Goal: Task Accomplishment & Management: Manage account settings

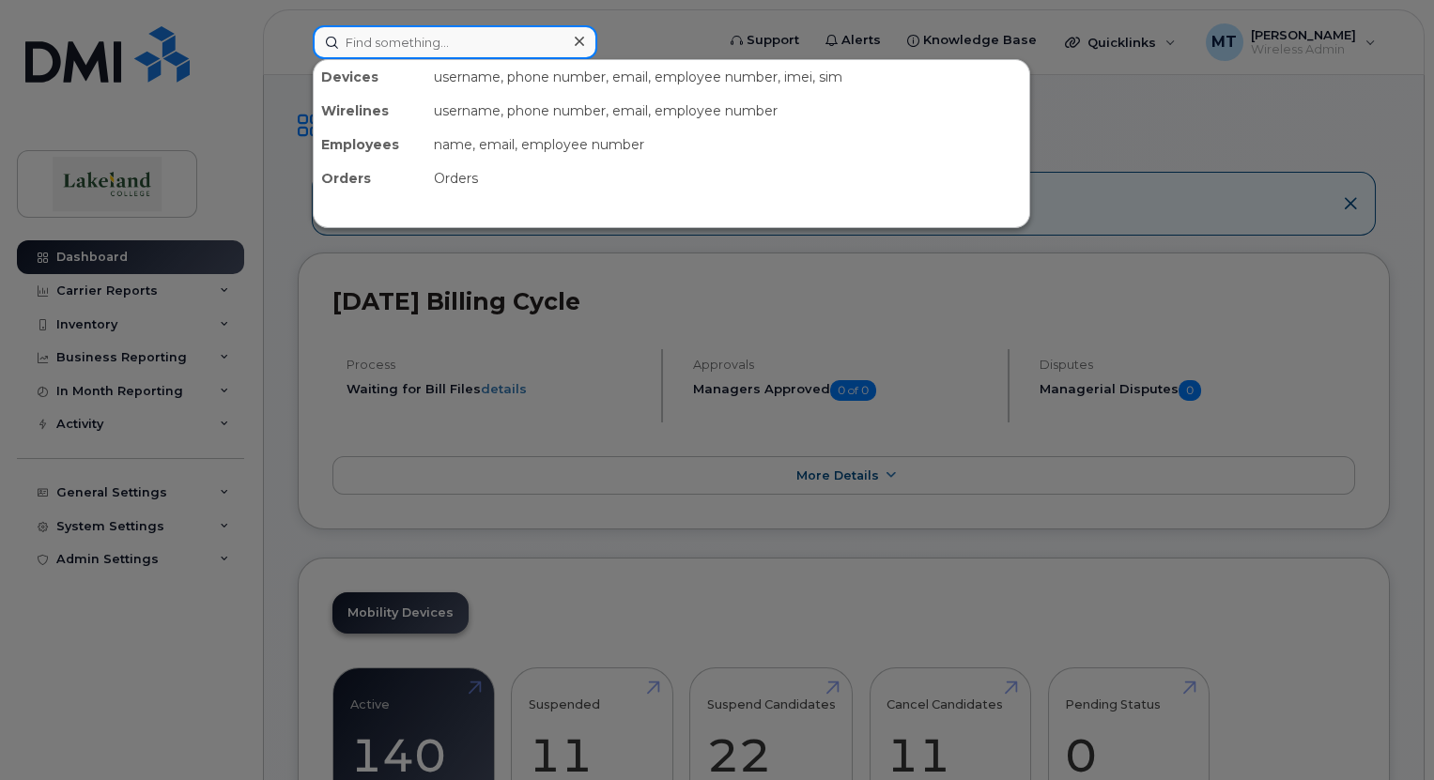
click at [447, 47] on input at bounding box center [455, 42] width 285 height 34
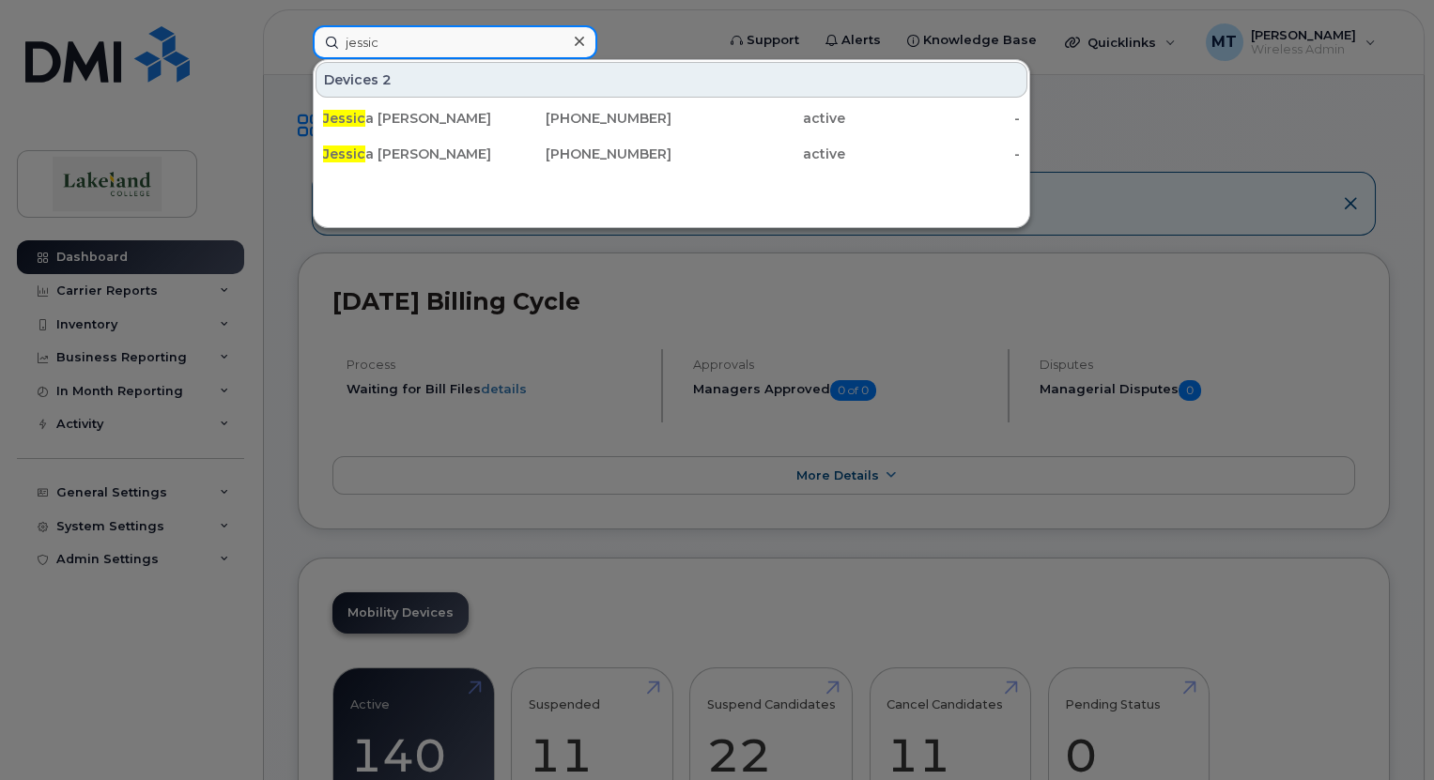
type input "jessic"
click at [521, 214] on div "Devices 2 Jessic a Amundrud 780-808-0006 active - Jessic a Leaman 780-853-7197 …" at bounding box center [671, 143] width 717 height 169
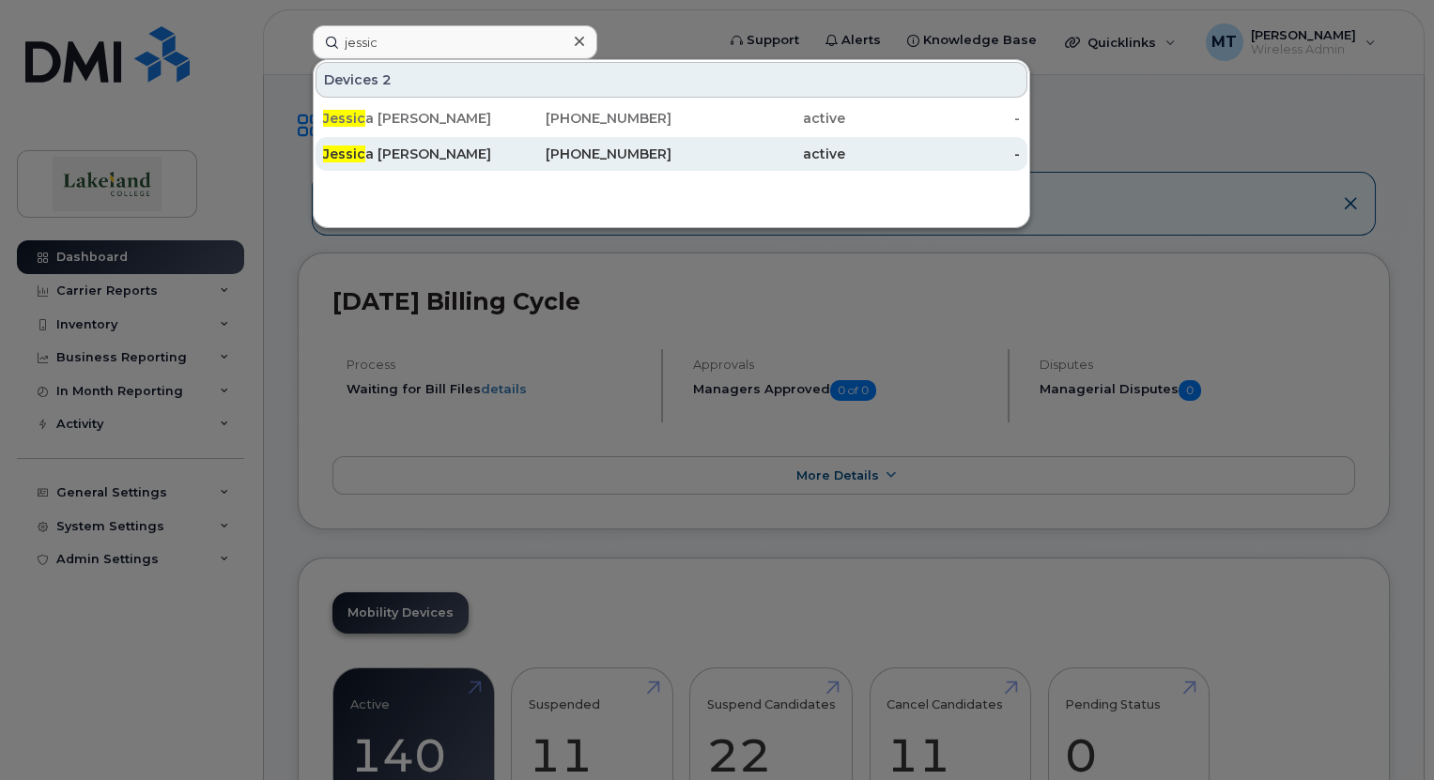
click at [398, 155] on div "Jessic a Leaman" at bounding box center [410, 154] width 174 height 19
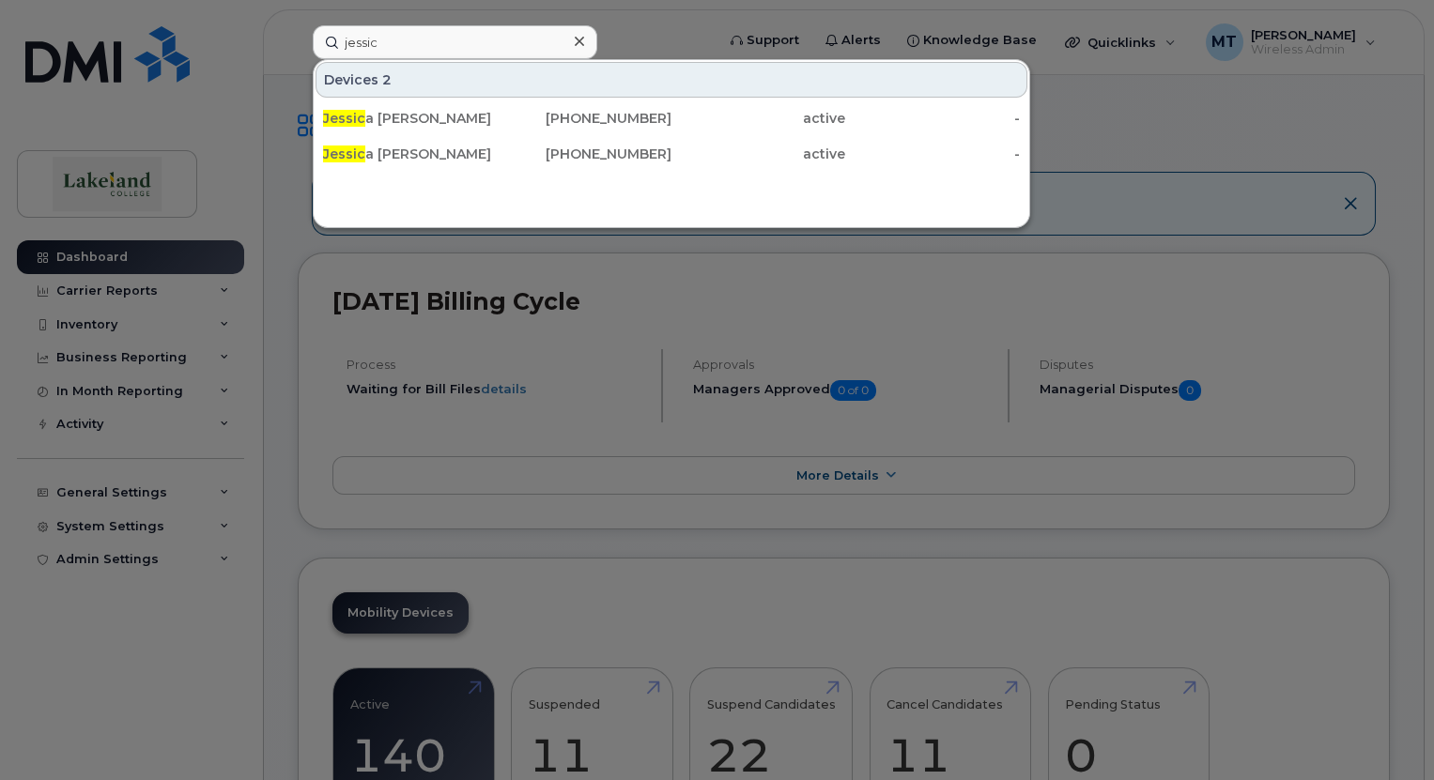
drag, startPoint x: 398, startPoint y: 155, endPoint x: 542, endPoint y: 207, distance: 152.7
click at [398, 155] on div "Jessic a Leaman" at bounding box center [410, 154] width 174 height 19
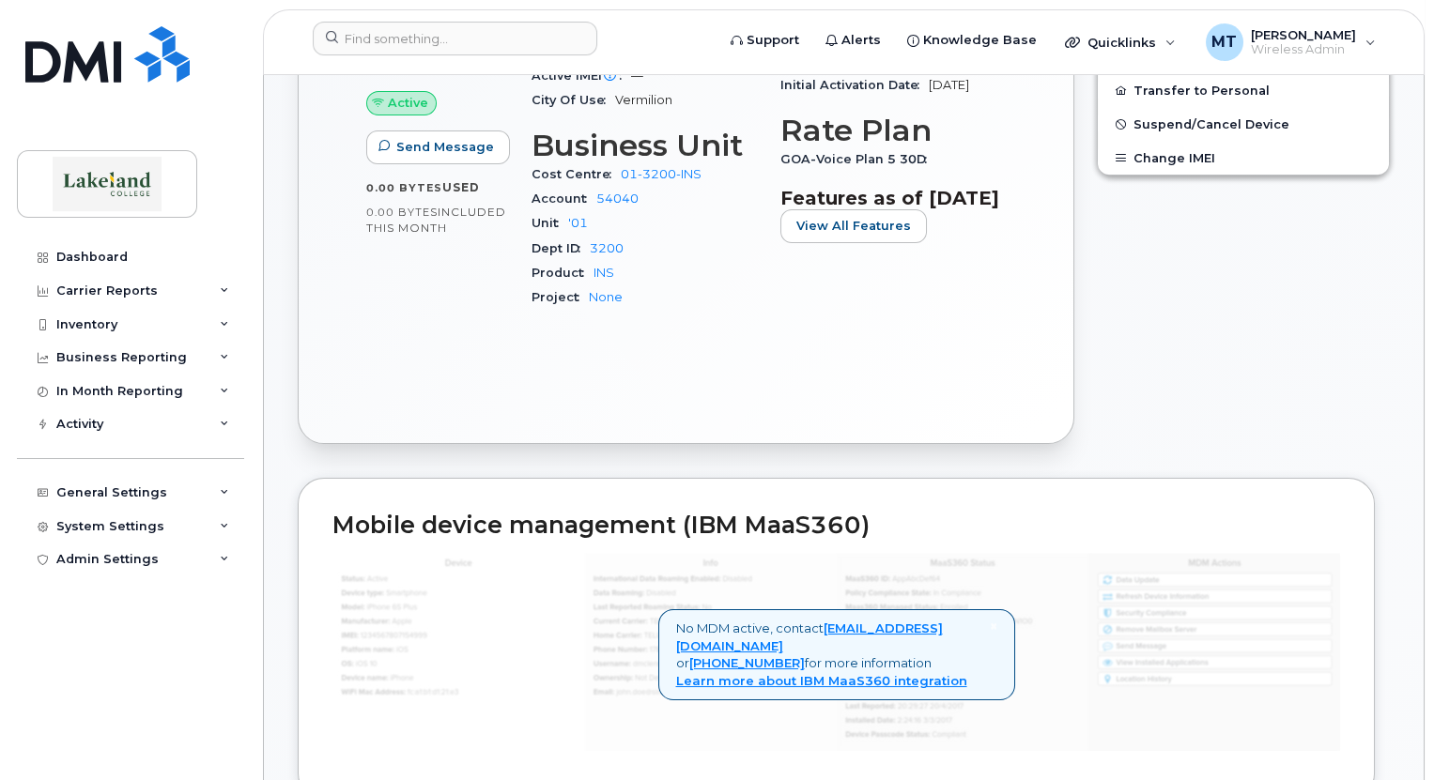
scroll to position [657, 0]
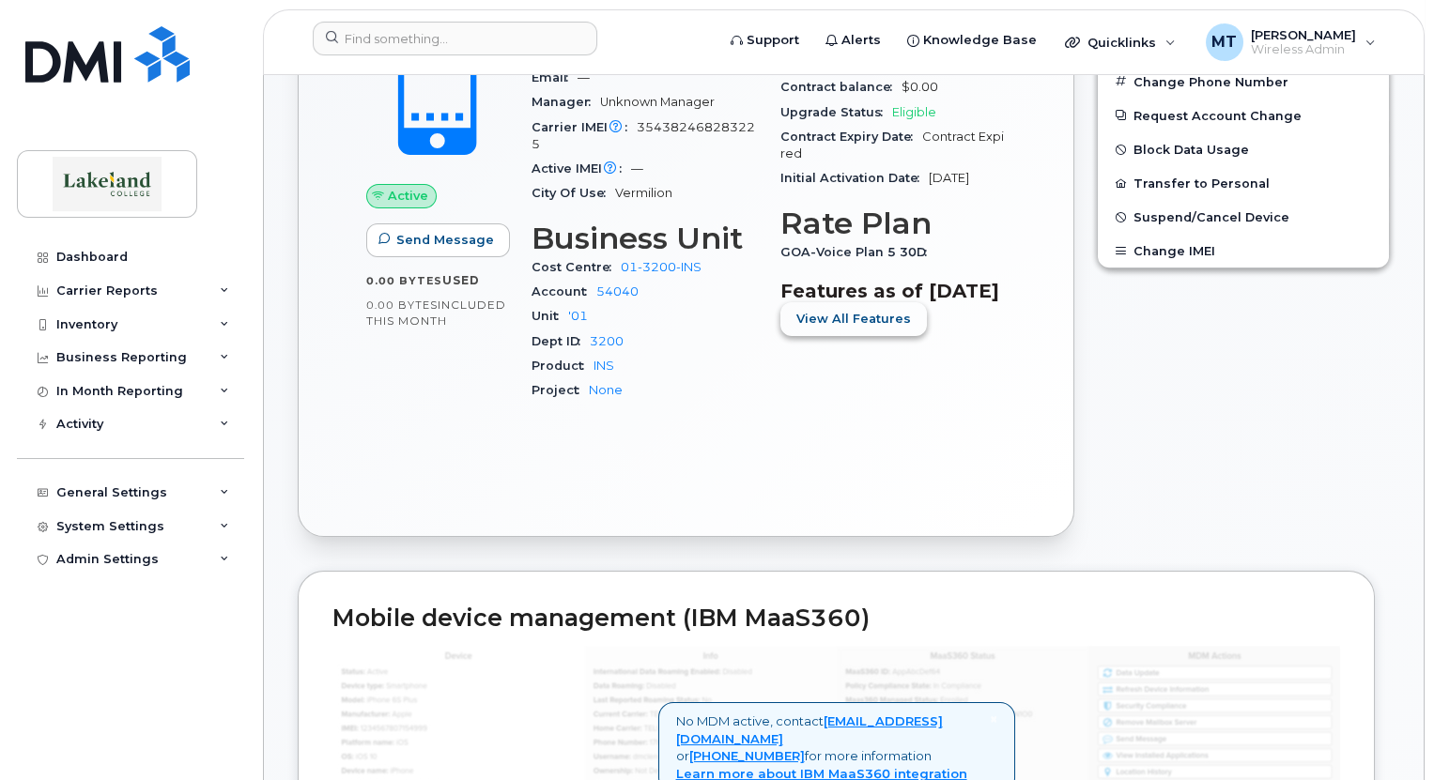
click at [838, 328] on span "View All Features" at bounding box center [853, 319] width 115 height 18
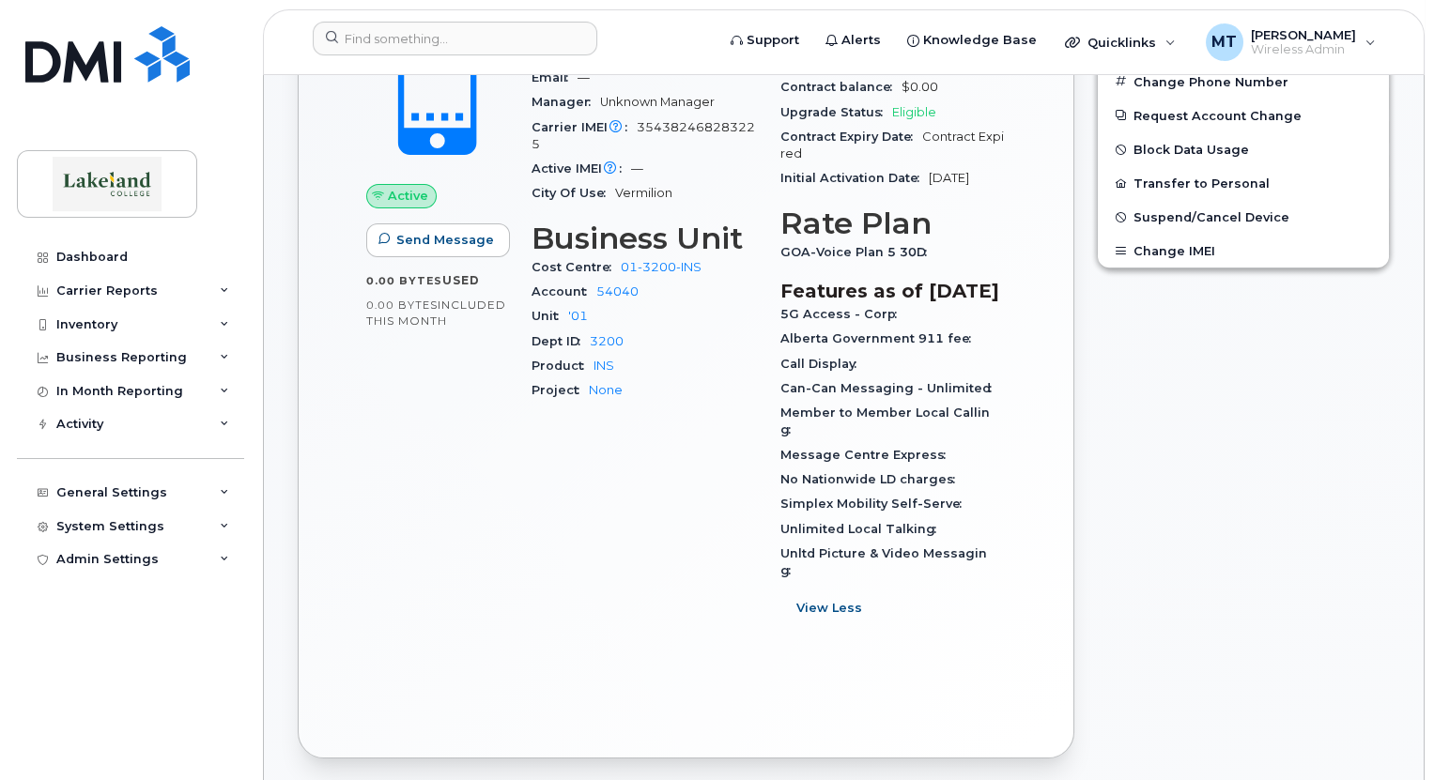
scroll to position [469, 0]
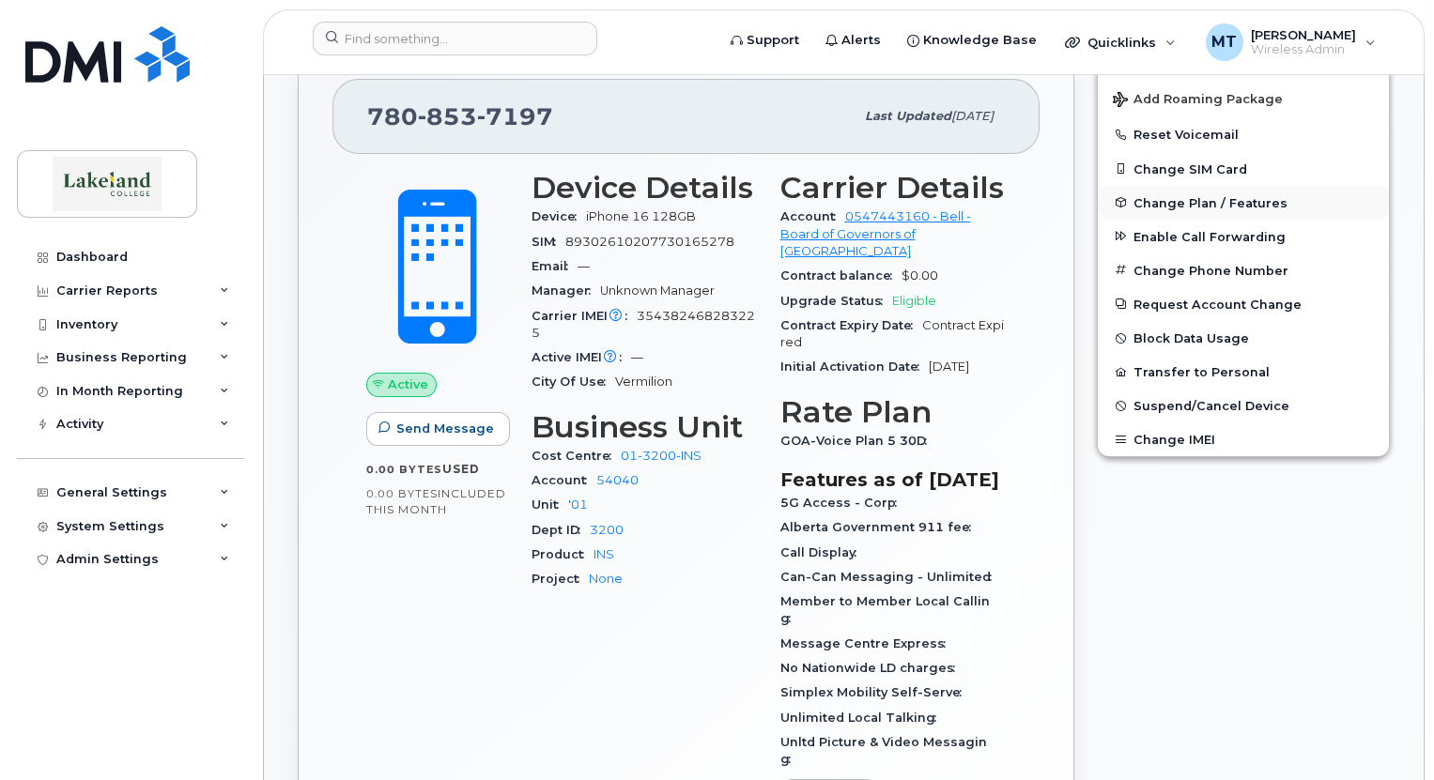
click at [1176, 201] on span "Change Plan / Features" at bounding box center [1210, 202] width 154 height 14
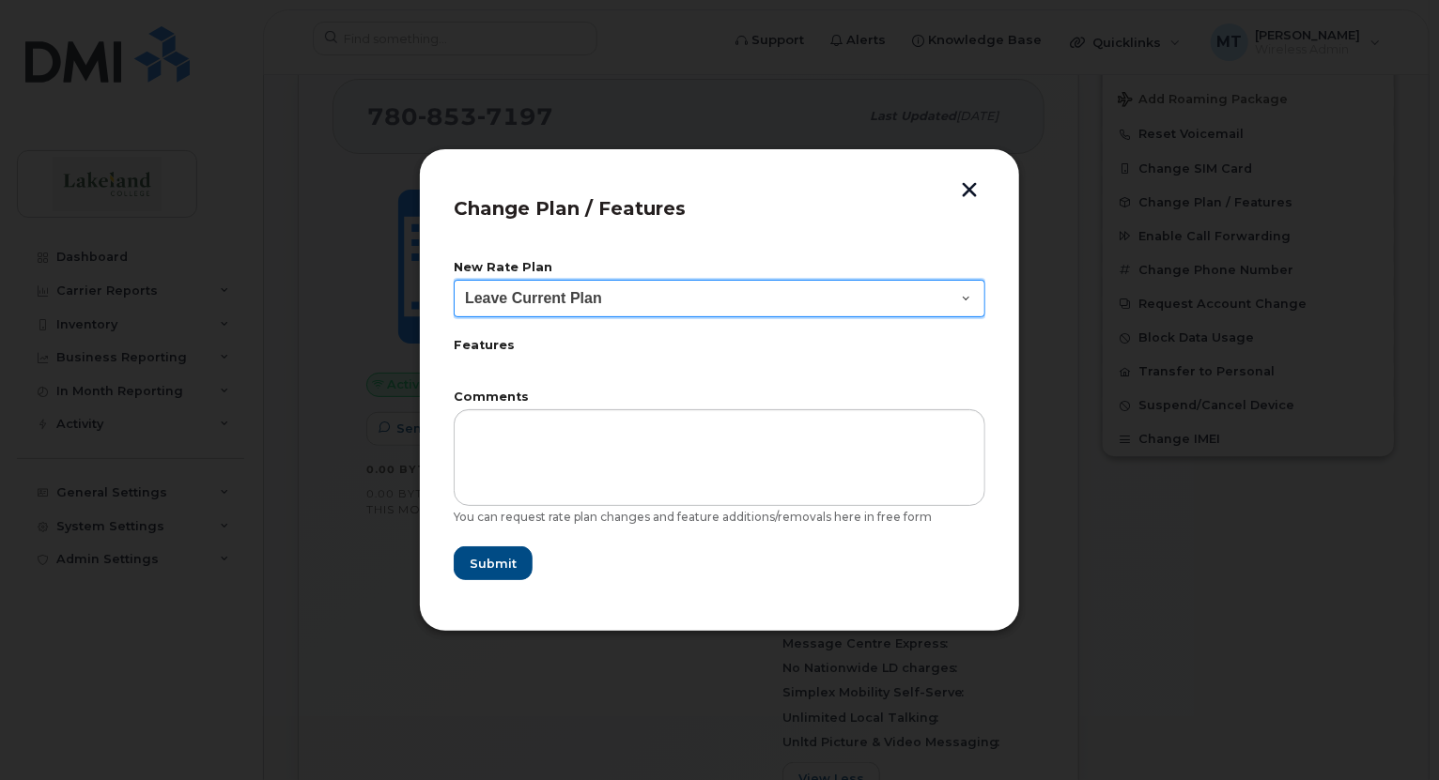
click at [964, 294] on select "Leave Current Plan" at bounding box center [720, 299] width 532 height 38
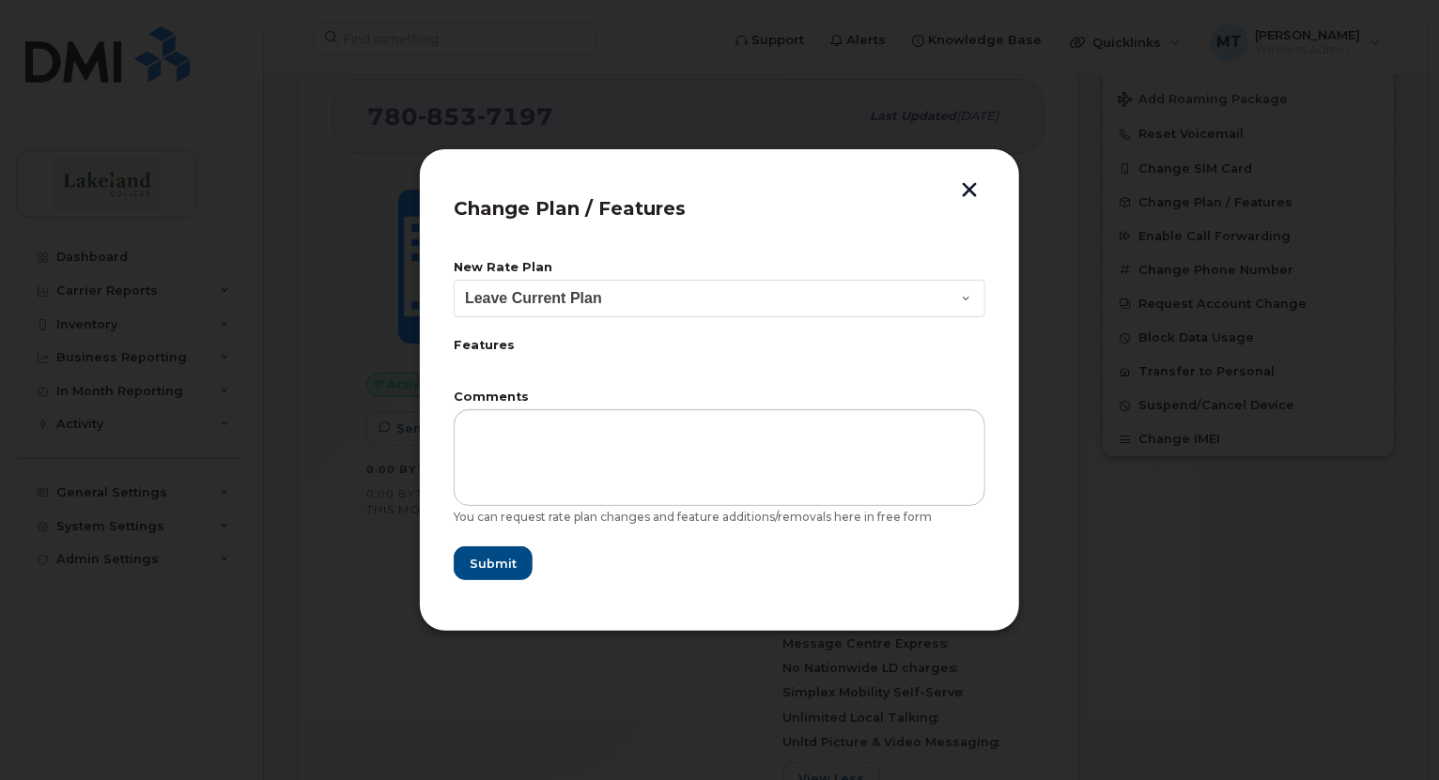
click at [972, 189] on button "button" at bounding box center [969, 192] width 28 height 20
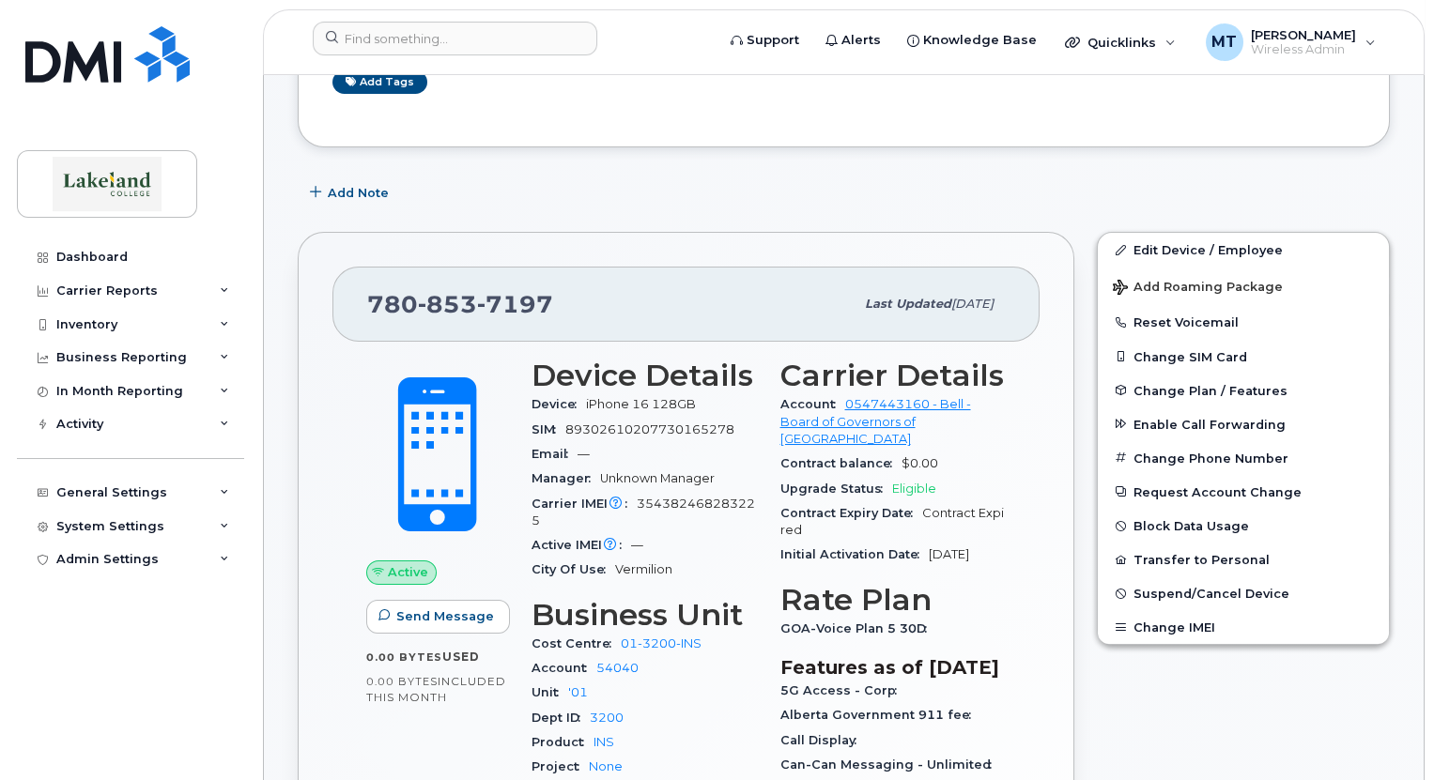
scroll to position [0, 0]
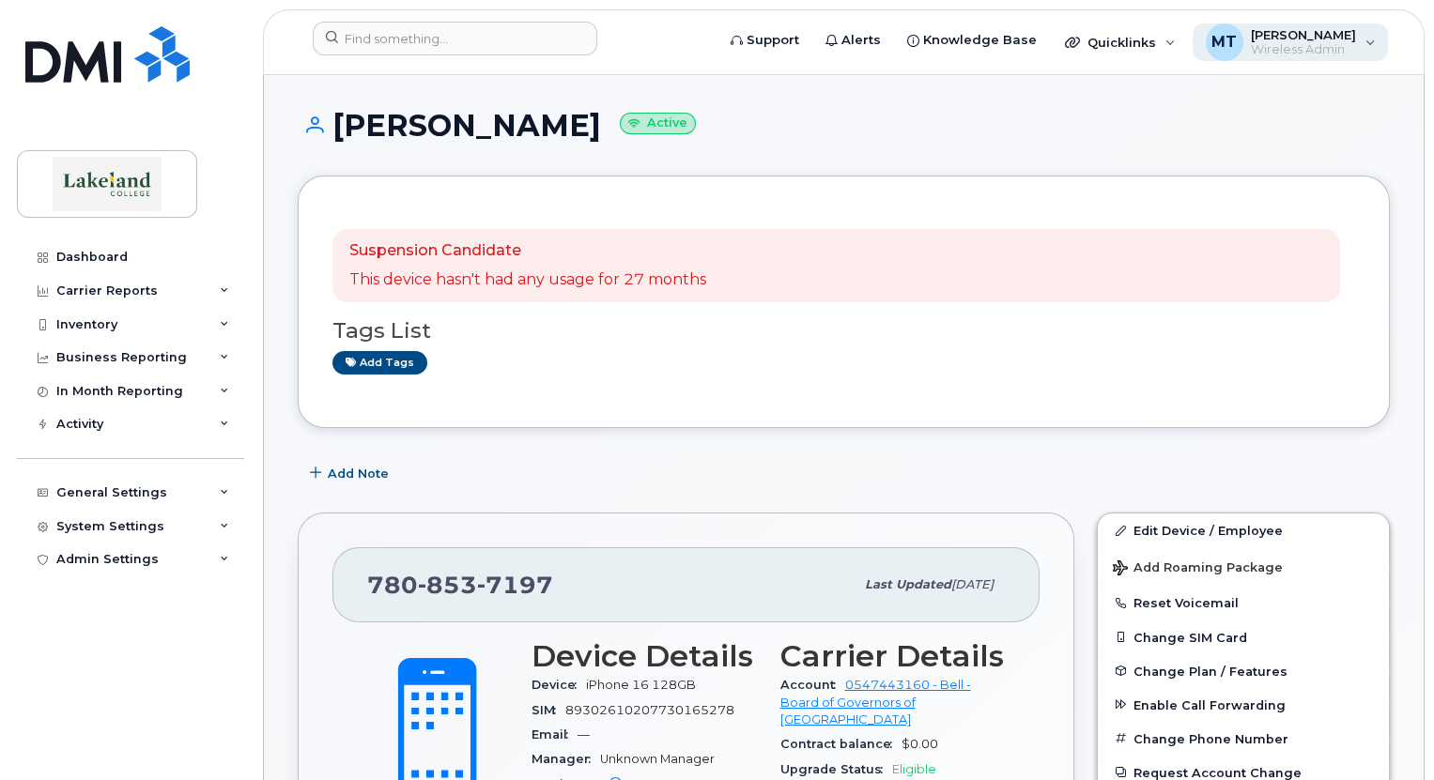
click at [1303, 43] on span "Wireless Admin" at bounding box center [1303, 49] width 105 height 15
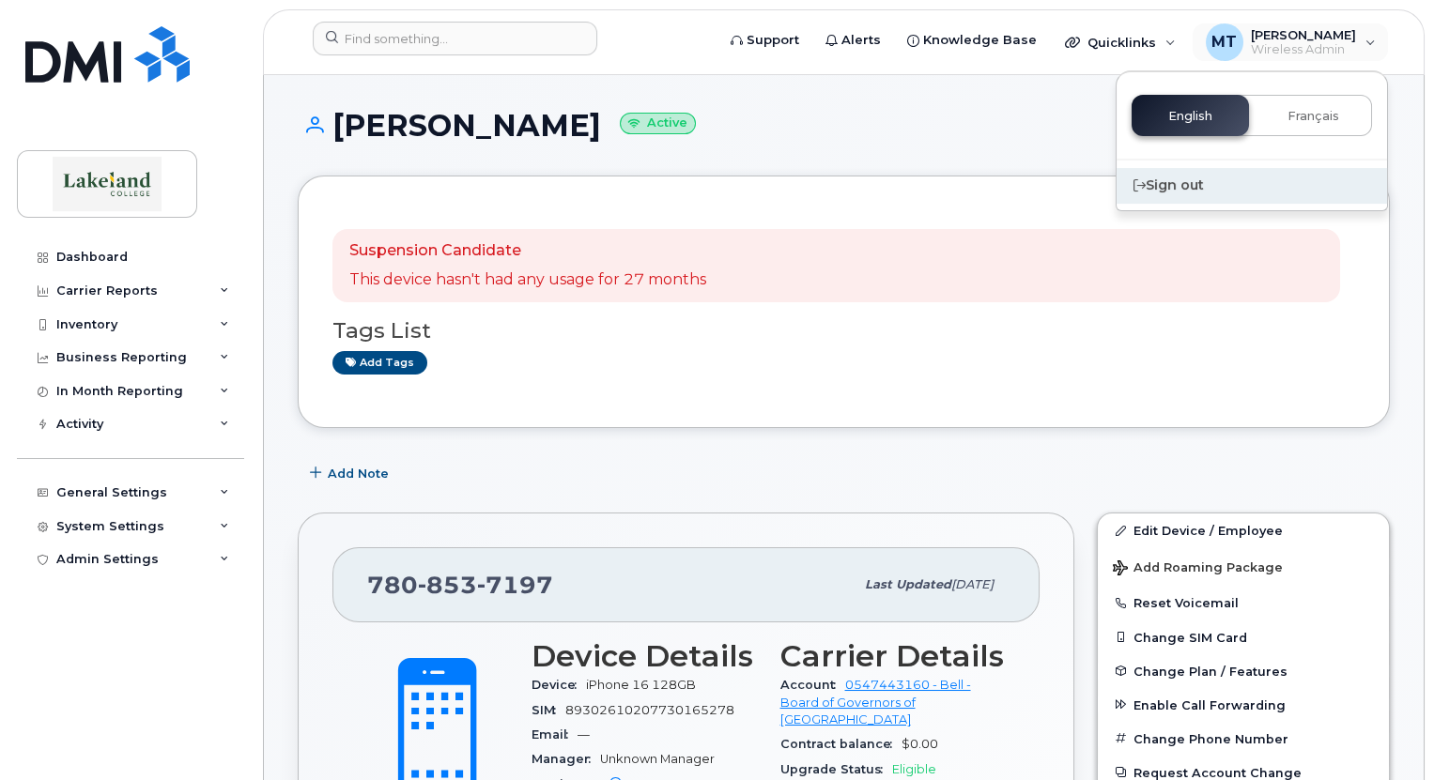
click at [1192, 190] on div "Sign out" at bounding box center [1252, 185] width 270 height 35
